Goal: Browse casually

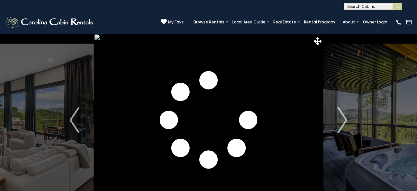
click at [345, 124] on img "Next" at bounding box center [343, 120] width 10 height 26
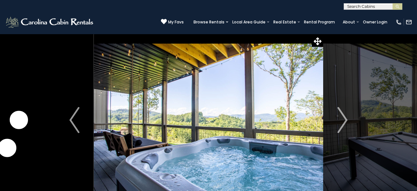
click at [345, 124] on img "Next" at bounding box center [343, 120] width 10 height 26
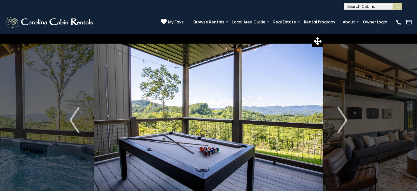
click at [345, 124] on img "Next" at bounding box center [343, 120] width 10 height 26
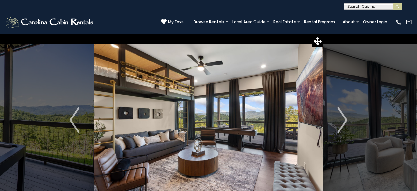
click at [345, 124] on img "Next" at bounding box center [343, 120] width 10 height 26
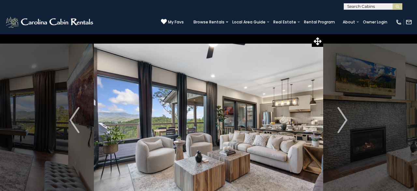
click at [345, 124] on img "Next" at bounding box center [343, 120] width 10 height 26
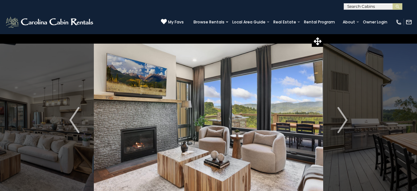
click at [345, 124] on img "Next" at bounding box center [343, 120] width 10 height 26
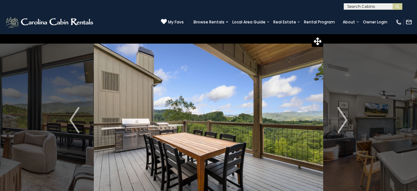
click at [345, 124] on img "Next" at bounding box center [343, 120] width 10 height 26
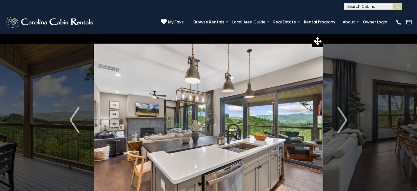
click at [345, 124] on img "Next" at bounding box center [343, 120] width 10 height 26
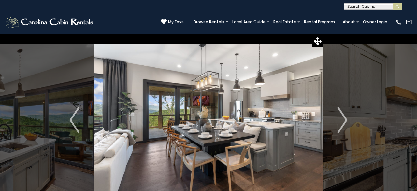
click at [345, 124] on img "Next" at bounding box center [343, 120] width 10 height 26
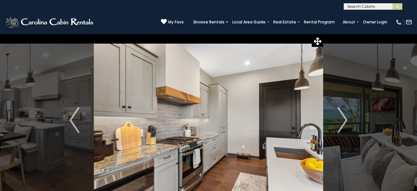
click at [345, 124] on img "Next" at bounding box center [343, 120] width 10 height 26
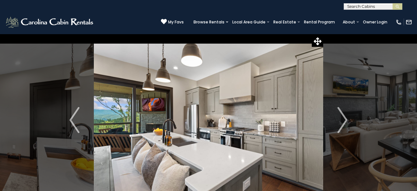
click at [345, 124] on img "Next" at bounding box center [343, 120] width 10 height 26
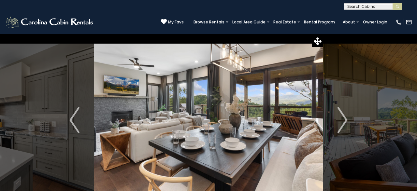
click at [345, 124] on img "Next" at bounding box center [343, 120] width 10 height 26
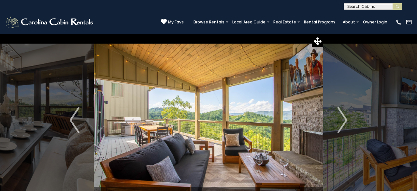
click at [345, 124] on img "Next" at bounding box center [343, 120] width 10 height 26
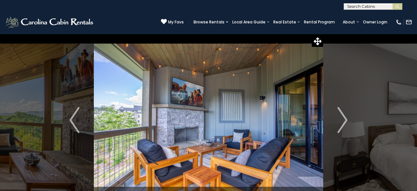
click at [345, 124] on img "Next" at bounding box center [343, 120] width 10 height 26
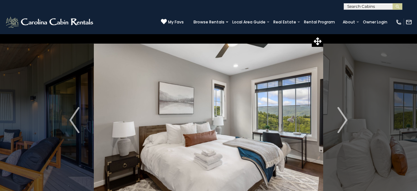
click at [345, 124] on img "Next" at bounding box center [343, 120] width 10 height 26
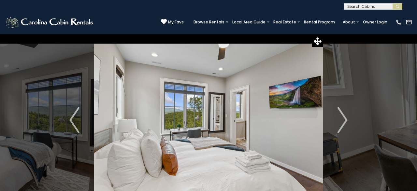
click at [345, 124] on img "Next" at bounding box center [343, 120] width 10 height 26
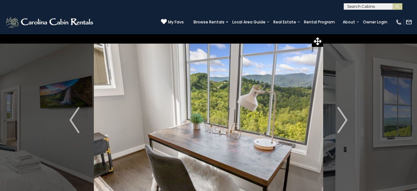
click at [345, 124] on img "Next" at bounding box center [343, 120] width 10 height 26
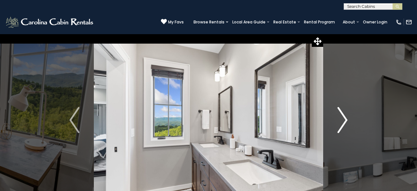
click at [344, 123] on img "Next" at bounding box center [343, 120] width 10 height 26
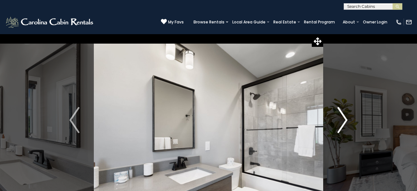
click at [345, 119] on img "Next" at bounding box center [343, 120] width 10 height 26
